Goal: Task Accomplishment & Management: Complete application form

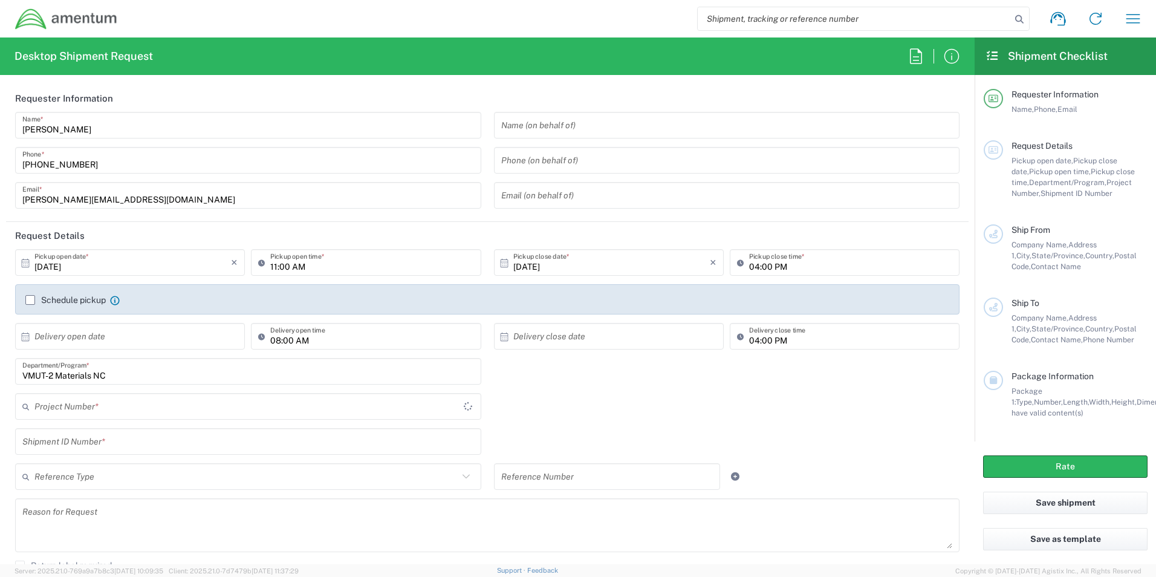
type input "[GEOGRAPHIC_DATA]"
type input "[DOMAIN_NAME]"
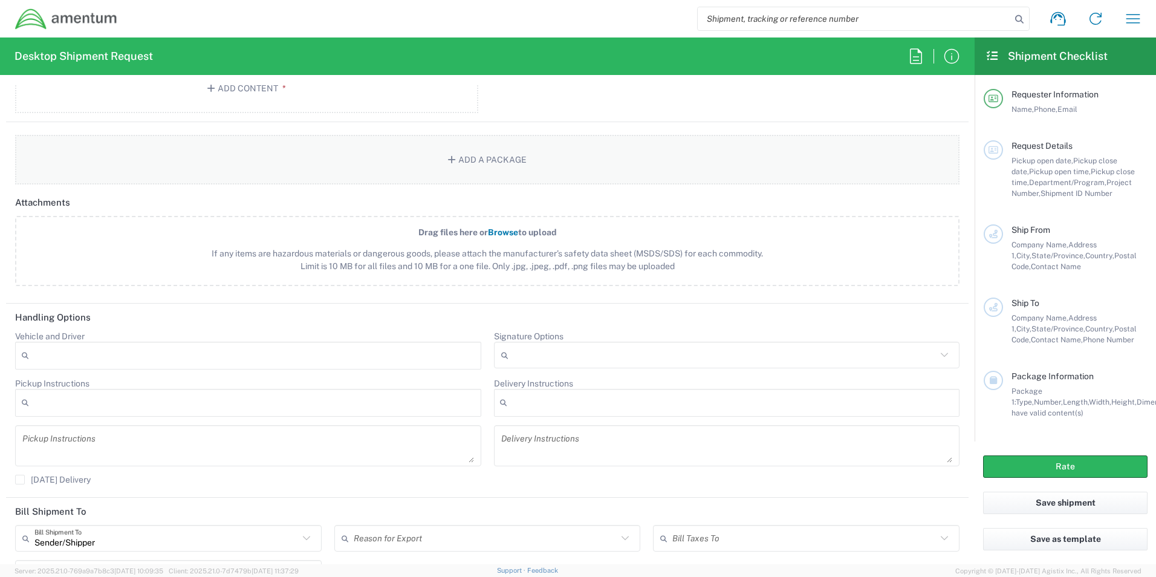
scroll to position [1372, 0]
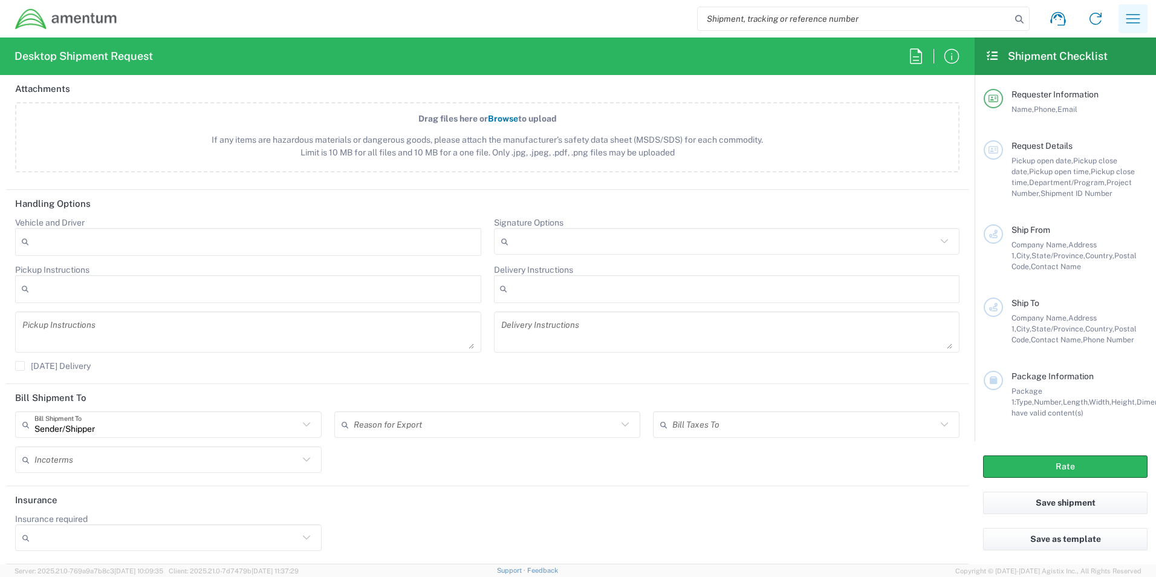
click at [1133, 25] on icon "button" at bounding box center [1132, 18] width 19 height 19
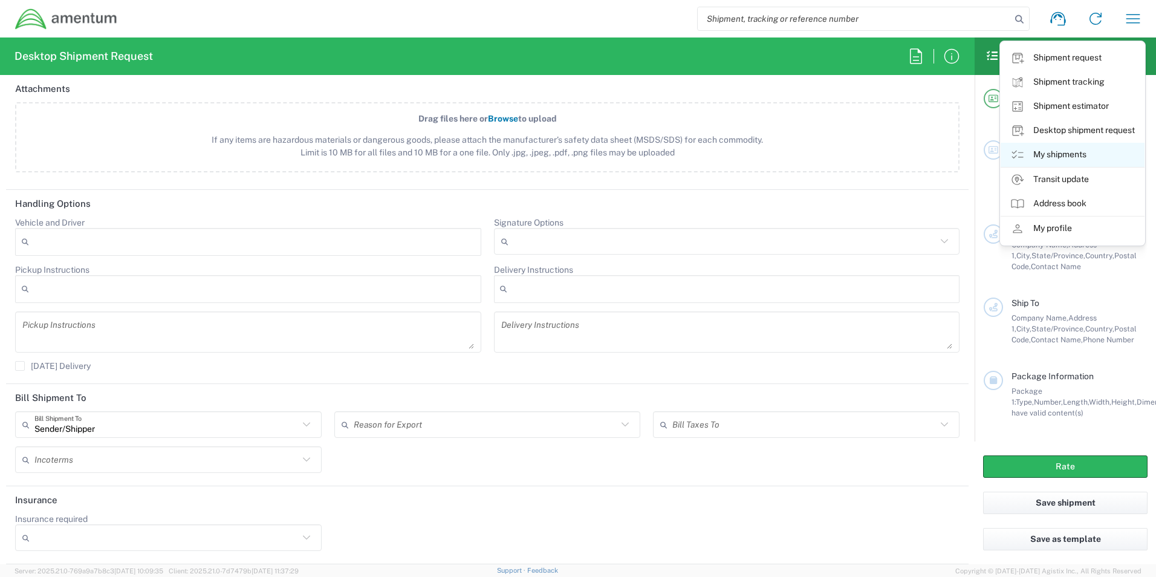
click at [1071, 153] on link "My shipments" at bounding box center [1072, 155] width 144 height 24
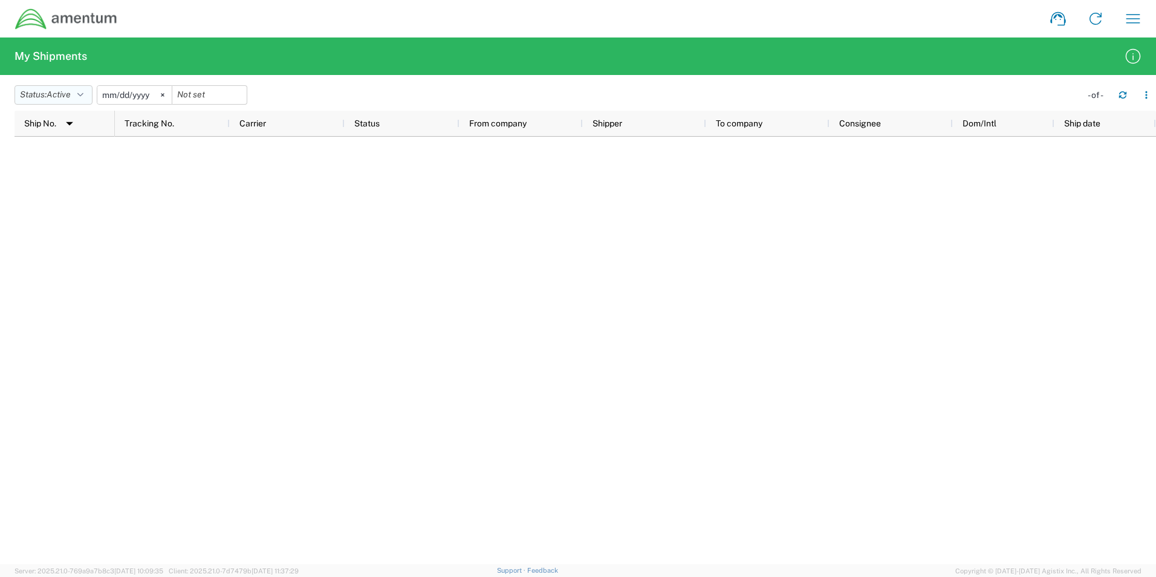
click at [76, 90] on button "Status: Active" at bounding box center [54, 94] width 78 height 19
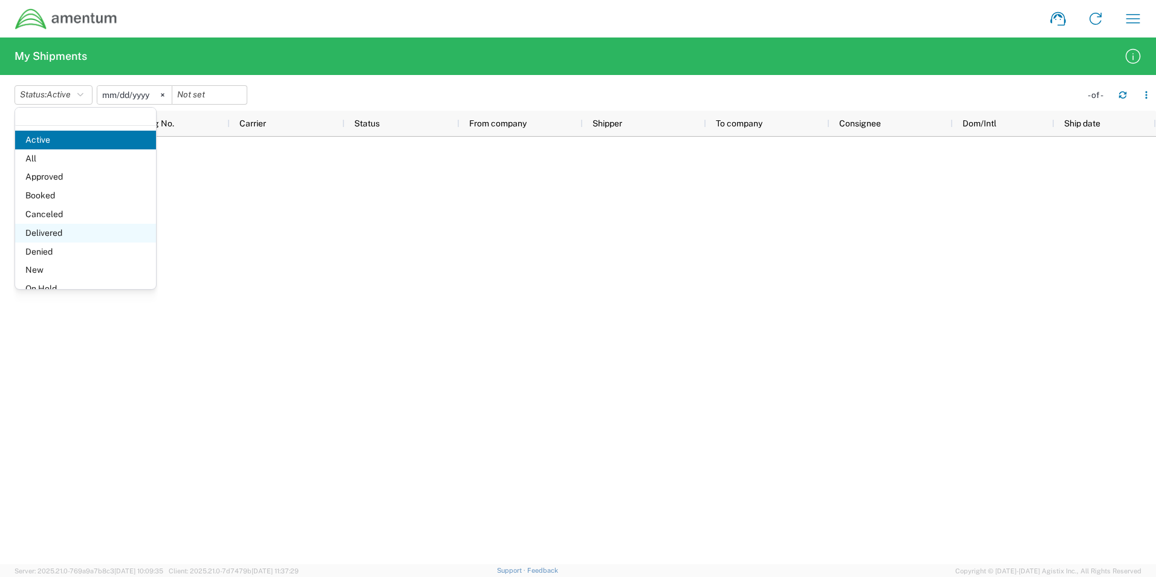
click at [49, 225] on span "Delivered" at bounding box center [85, 233] width 141 height 19
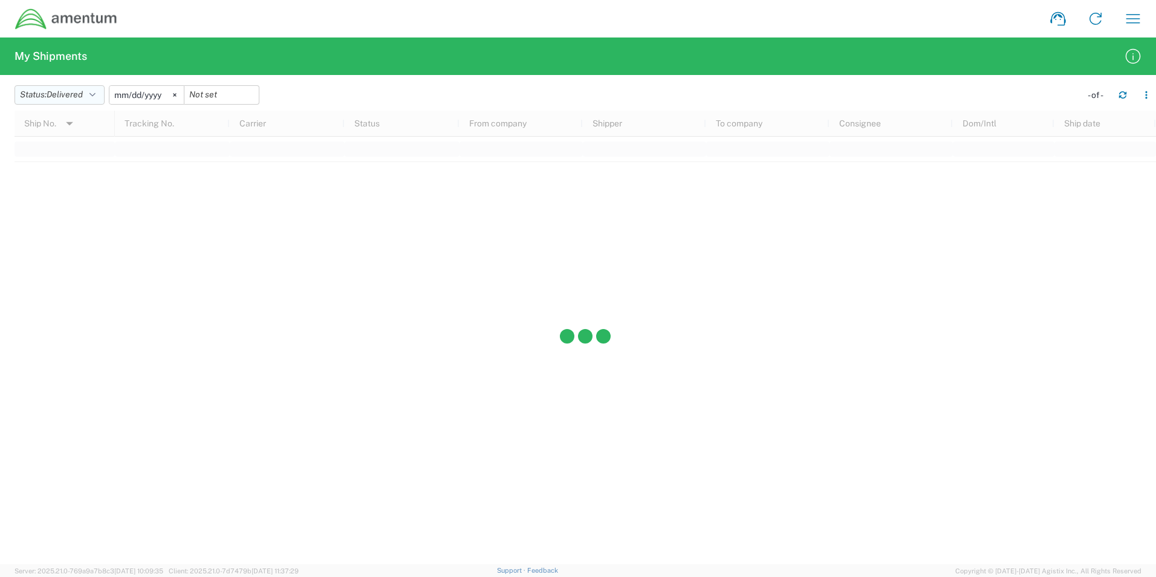
click at [54, 96] on span "Delivered" at bounding box center [65, 94] width 36 height 10
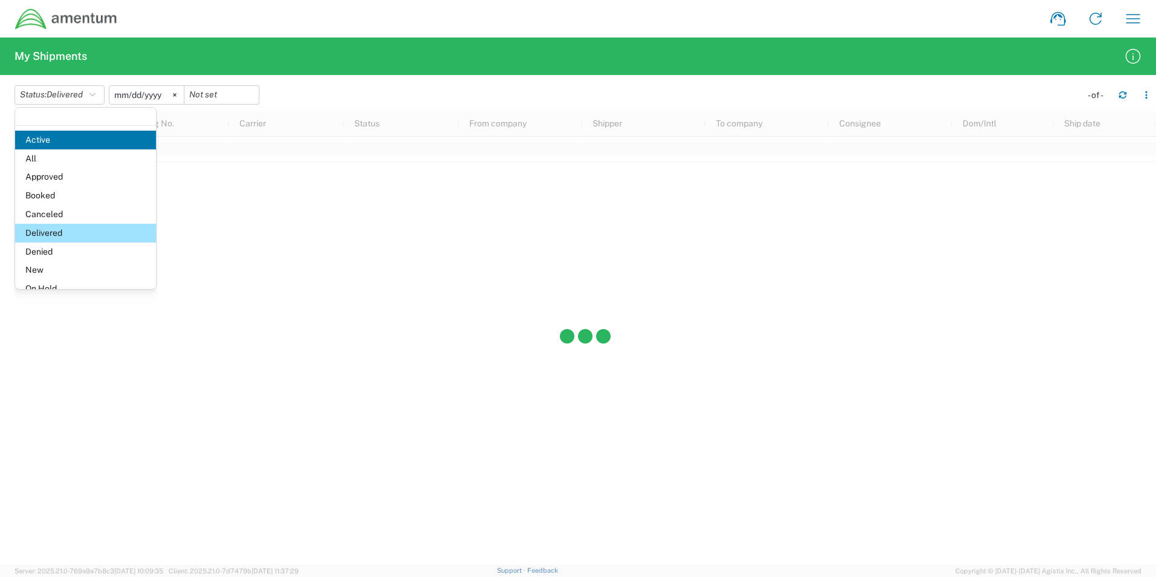
click at [556, 99] on div "Status: Delivered Active All Approved Booked Canceled Delivered Denied New On H…" at bounding box center [585, 94] width 1141 height 19
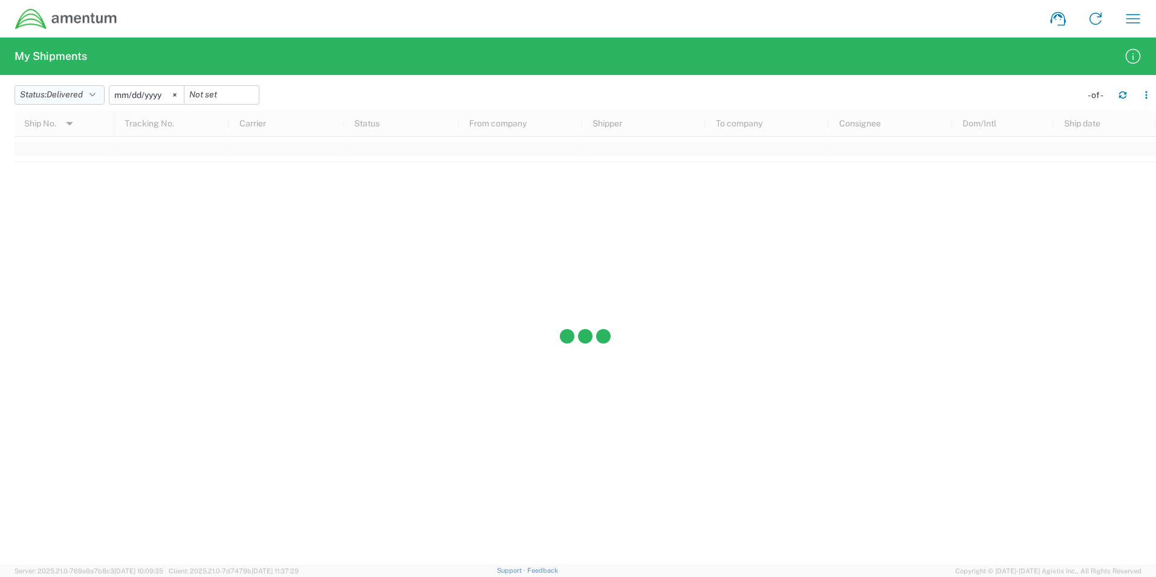
click at [62, 93] on span "Delivered" at bounding box center [65, 94] width 36 height 10
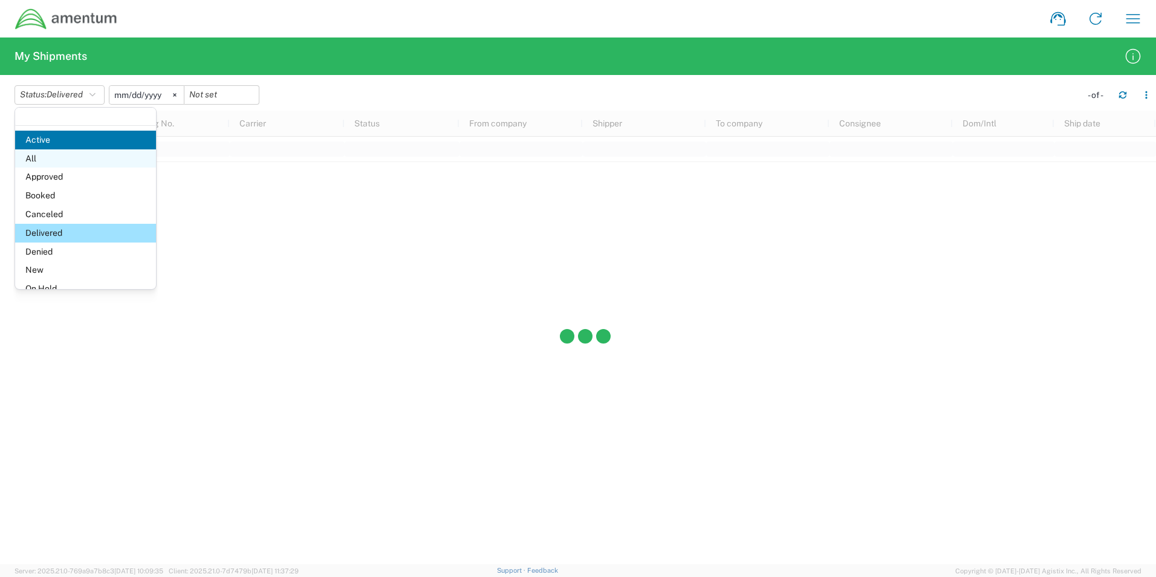
click at [52, 153] on span "All" at bounding box center [85, 158] width 141 height 19
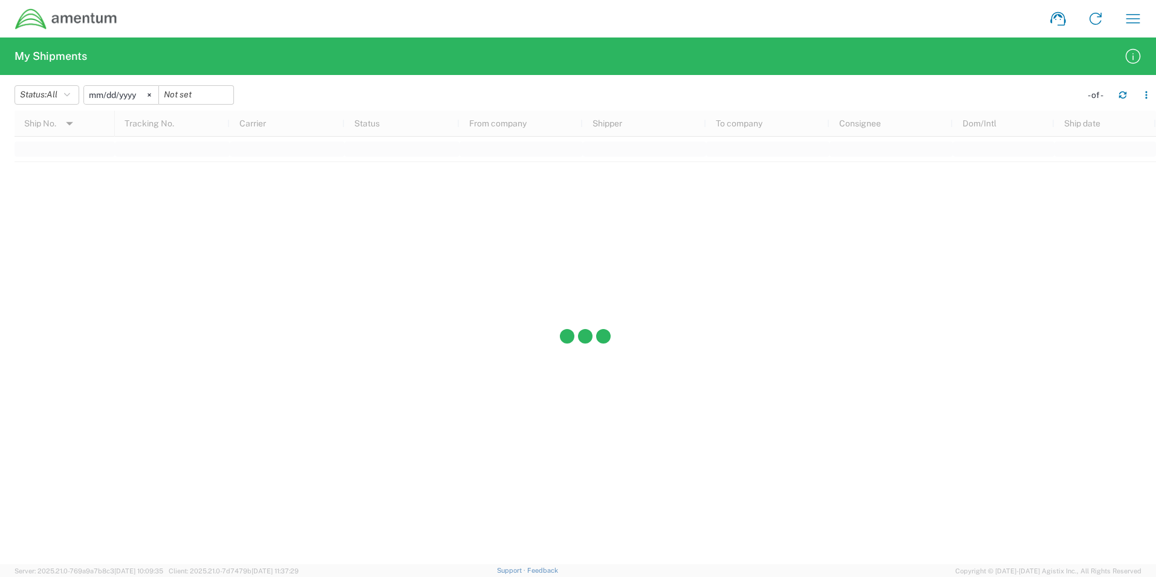
click at [88, 16] on img at bounding box center [66, 19] width 103 height 22
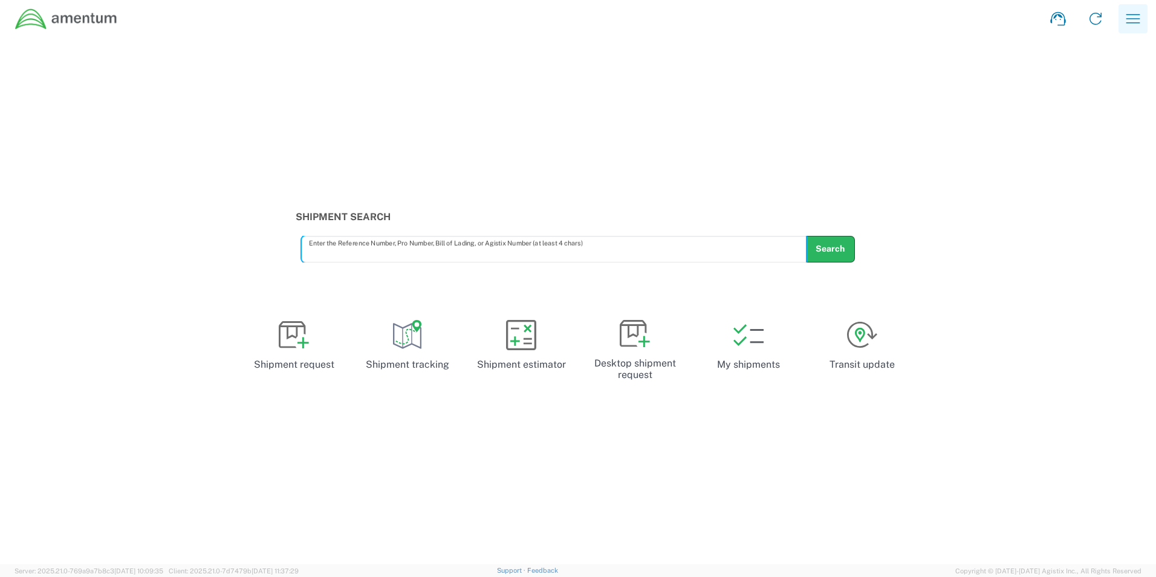
click at [1125, 22] on icon "button" at bounding box center [1132, 18] width 19 height 19
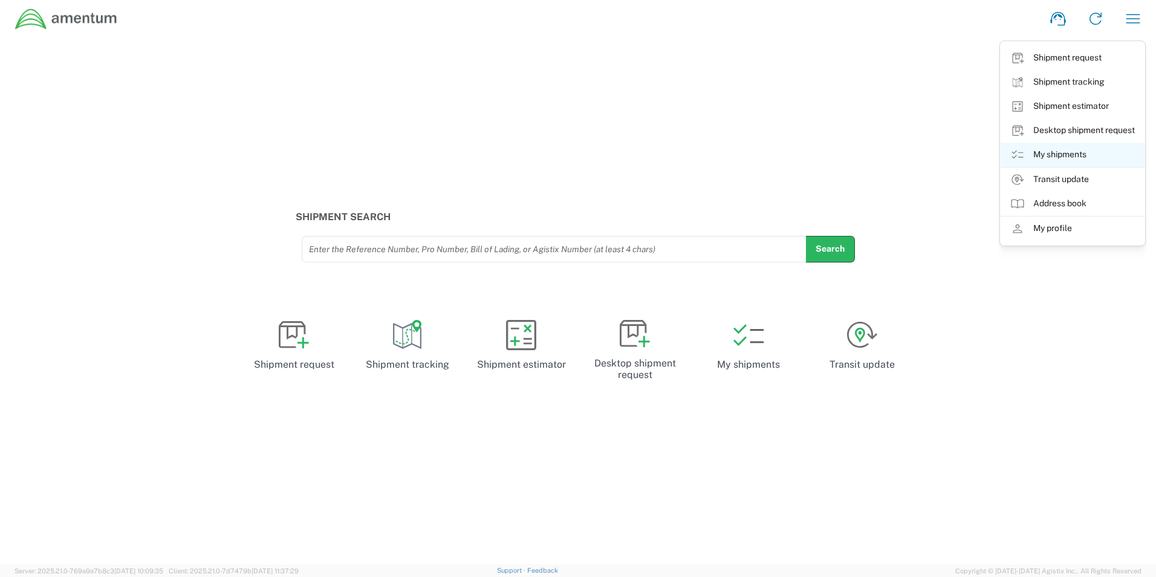
click at [1047, 157] on link "My shipments" at bounding box center [1072, 155] width 144 height 24
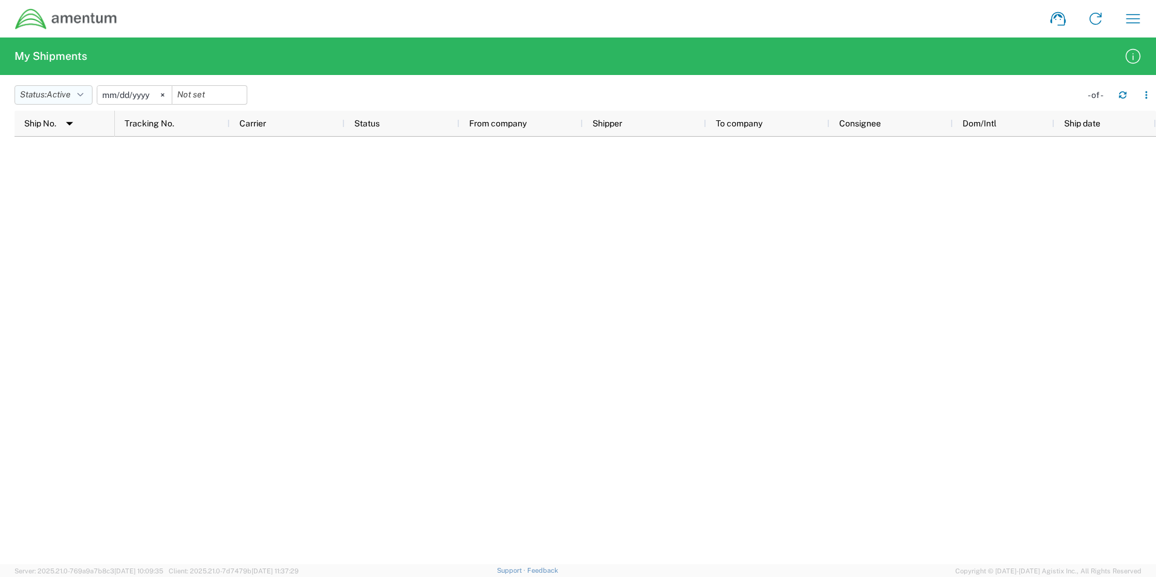
click at [71, 96] on span "Active" at bounding box center [59, 94] width 24 height 10
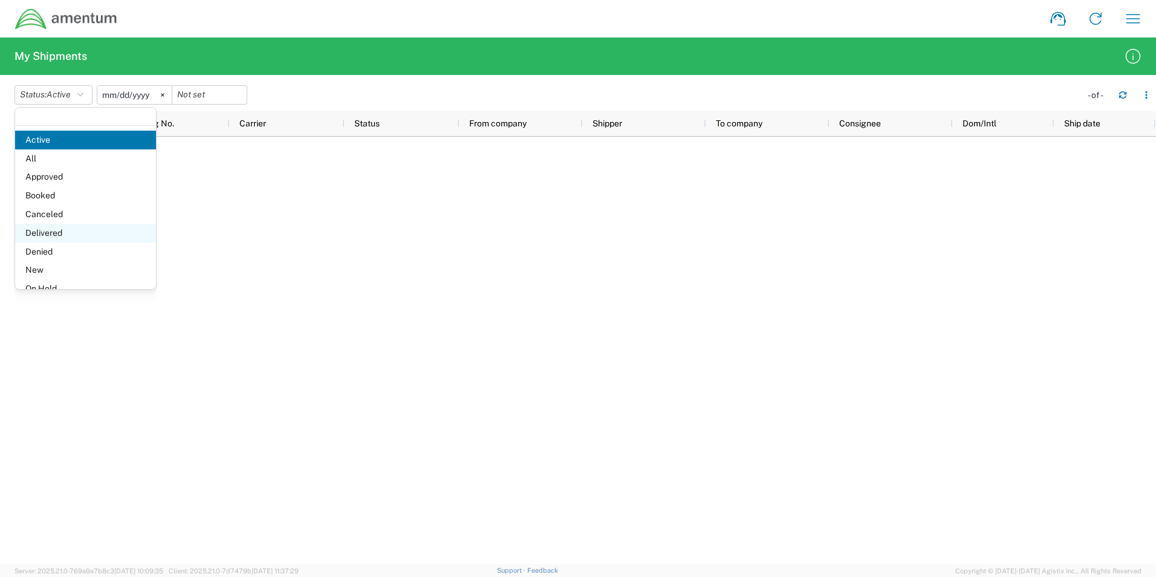
click at [43, 224] on span "Delivered" at bounding box center [85, 233] width 141 height 19
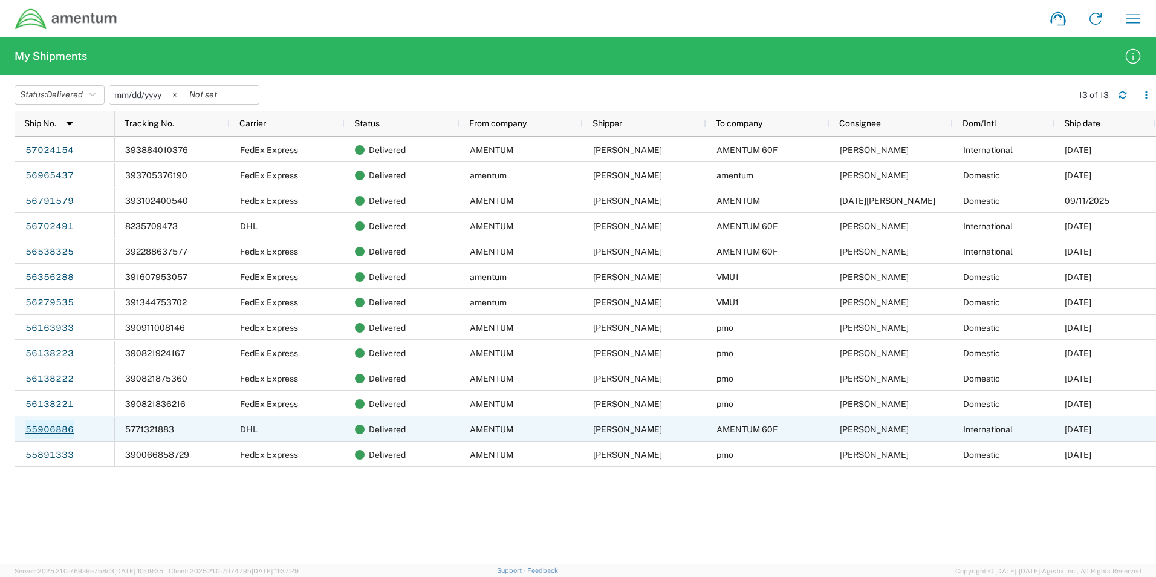
click at [30, 430] on link "55906886" at bounding box center [50, 428] width 50 height 19
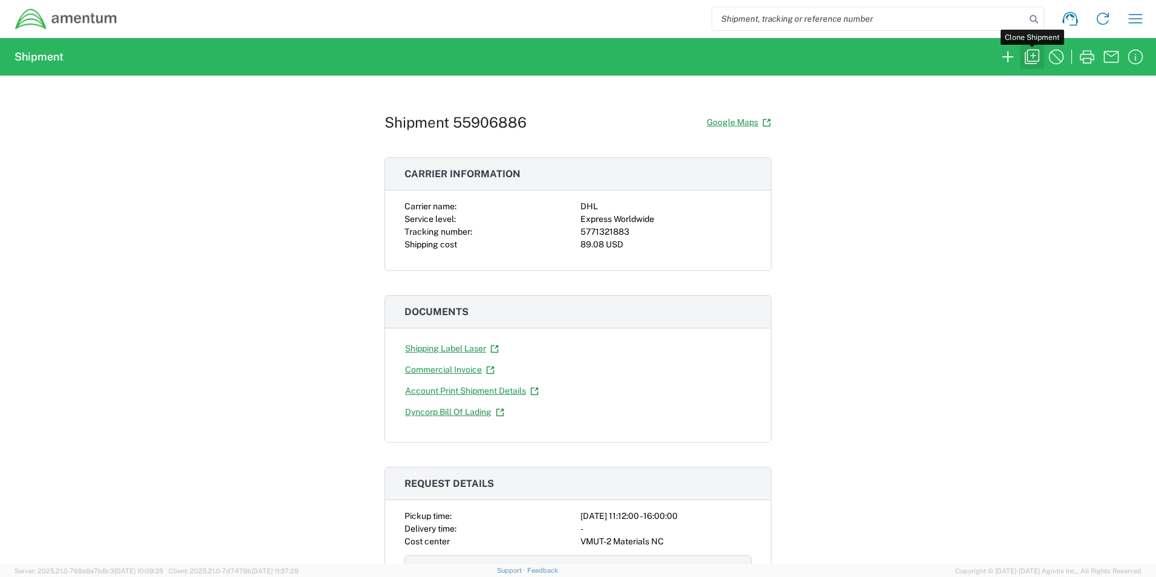
click at [1033, 58] on icon "button" at bounding box center [1032, 57] width 15 height 15
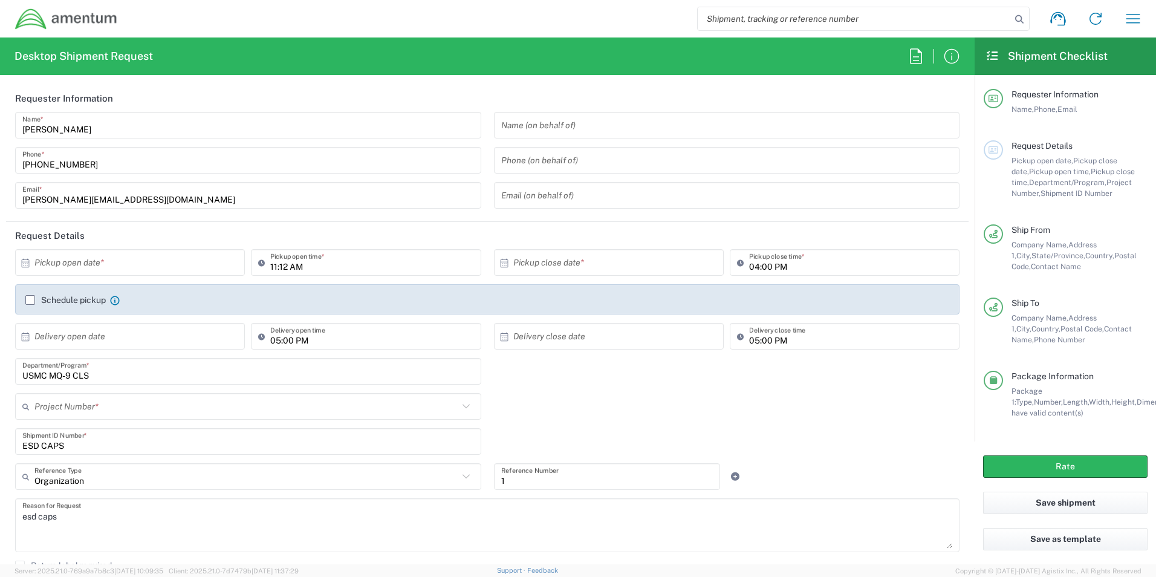
type input "[US_STATE]"
type input "Your Packaging"
type input "[DOMAIN_NAME]"
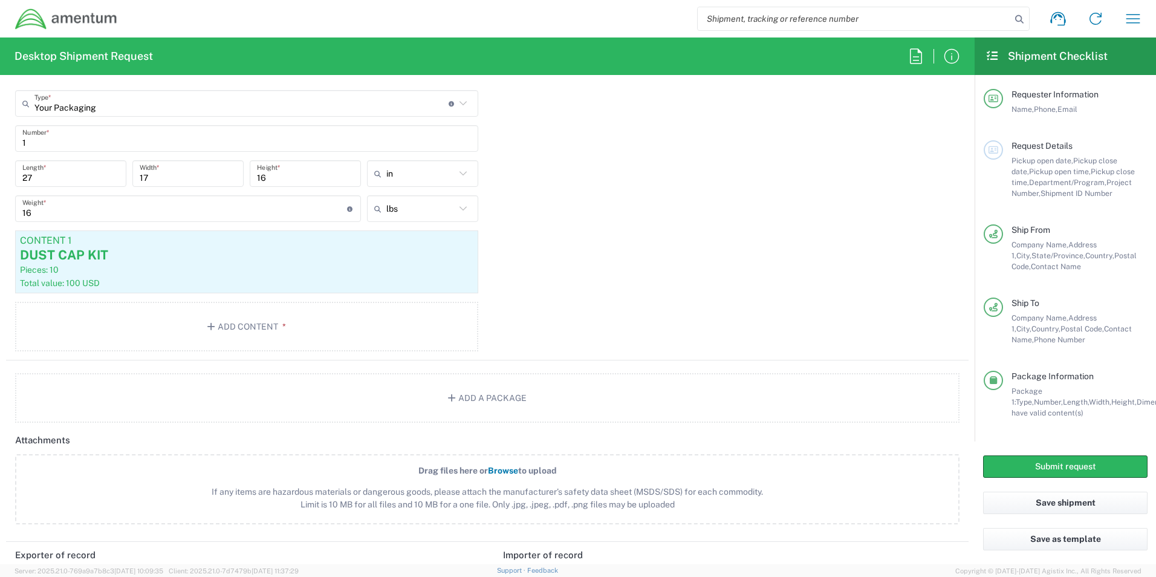
scroll to position [1088, 0]
click at [247, 278] on div "Pieces: 10" at bounding box center [246, 273] width 453 height 11
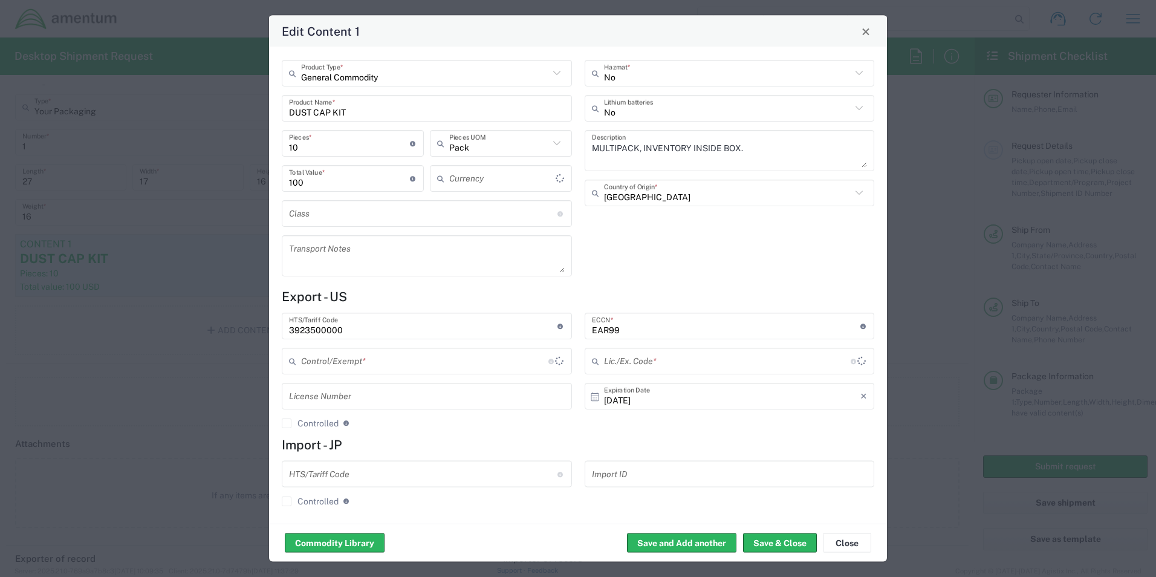
type input "US Dollar"
type input "BIS"
type input "NLR - No License Required"
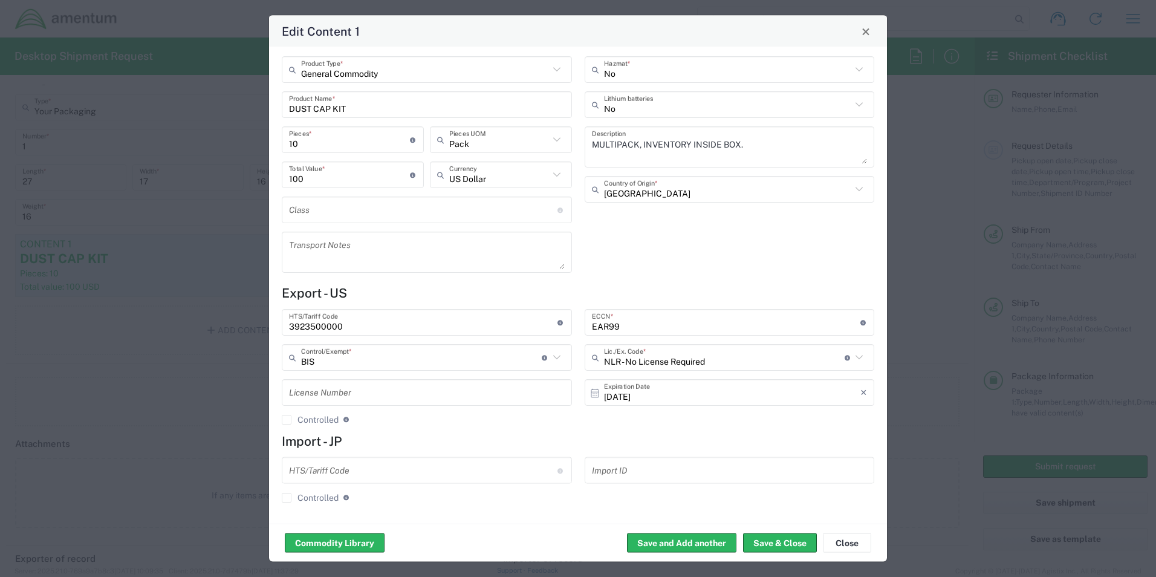
scroll to position [4, 0]
click at [854, 32] on div "Edit Content 1" at bounding box center [578, 31] width 618 height 31
click at [860, 31] on button "Close" at bounding box center [865, 31] width 17 height 17
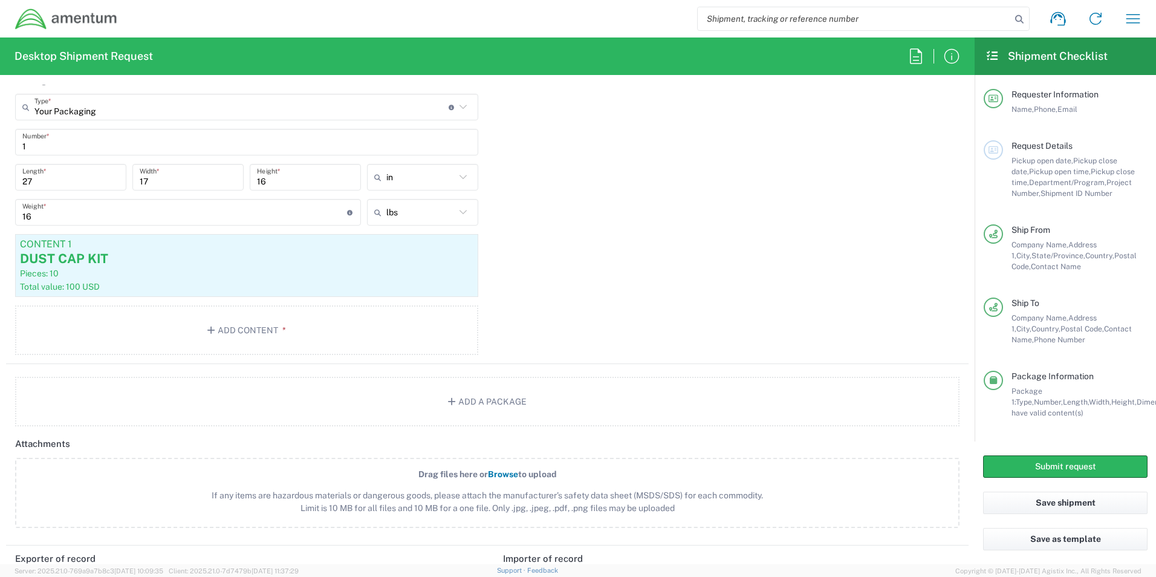
click at [79, 16] on img at bounding box center [66, 19] width 103 height 22
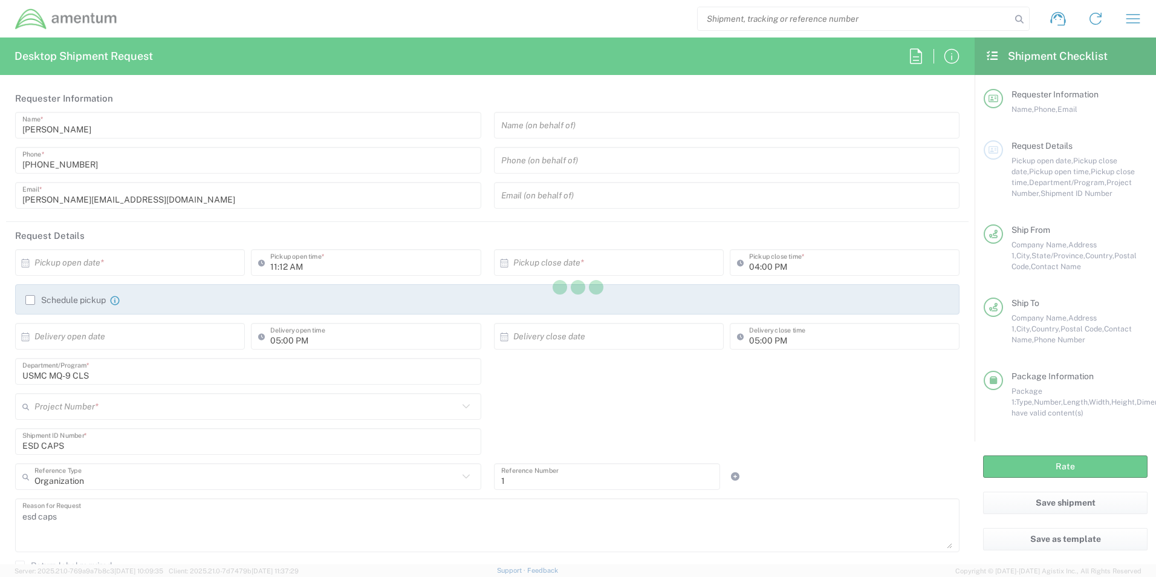
type input "[US_STATE]"
type input "Your Packaging"
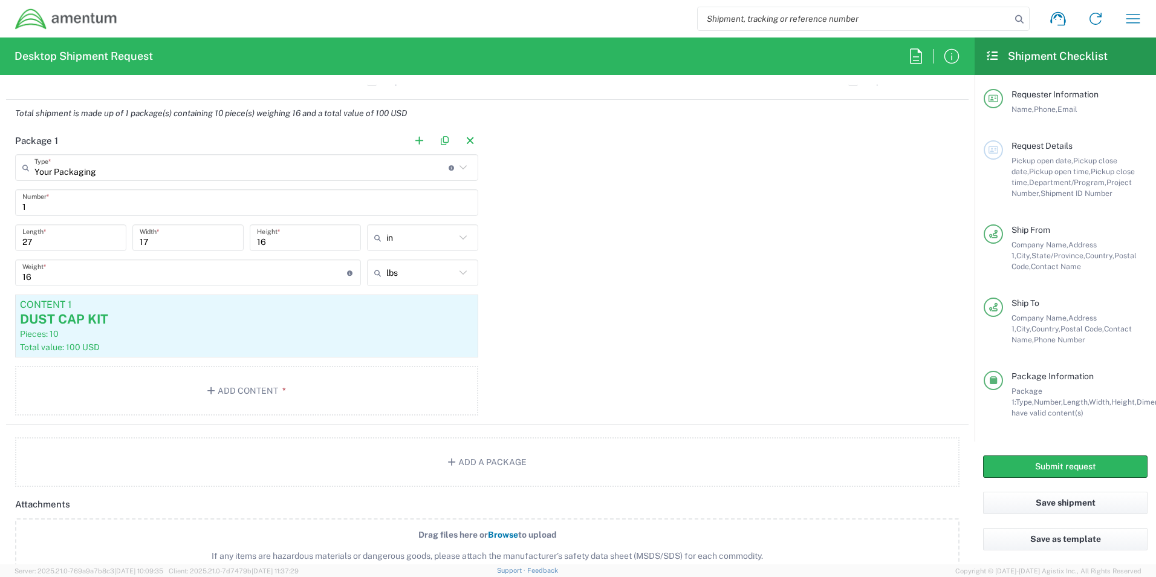
scroll to position [1209, 0]
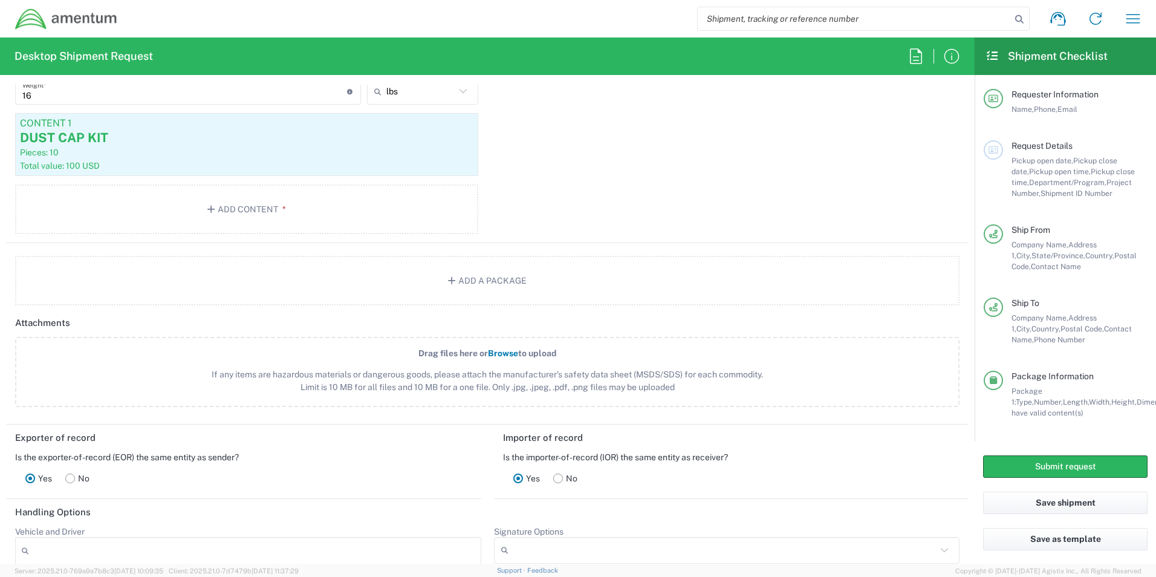
type input "[DOMAIN_NAME]"
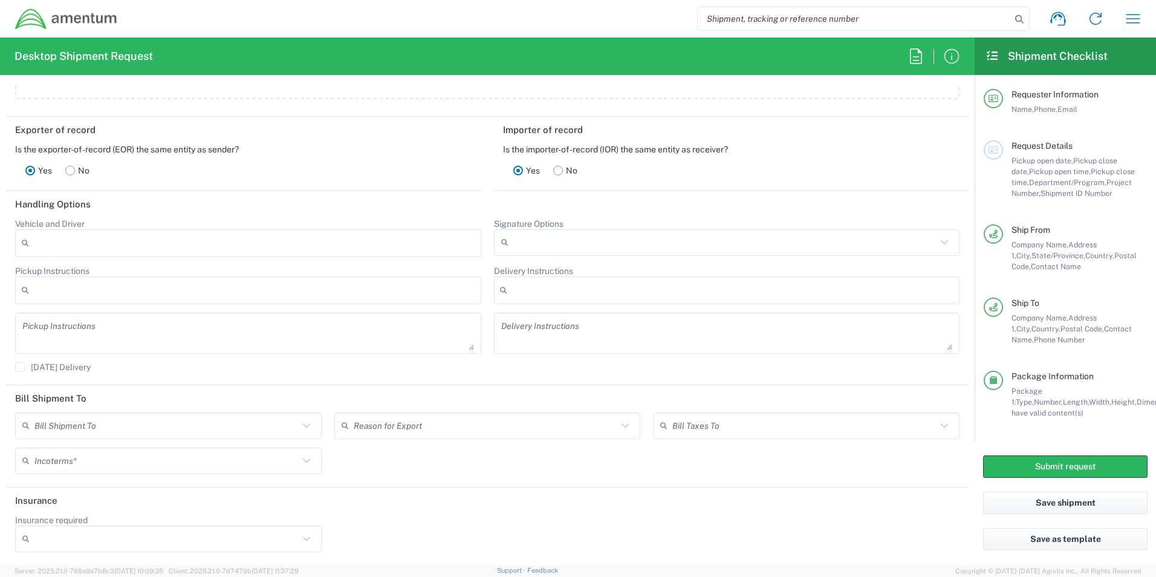
scroll to position [1518, 0]
click at [113, 18] on img at bounding box center [66, 19] width 103 height 22
